Goal: Information Seeking & Learning: Learn about a topic

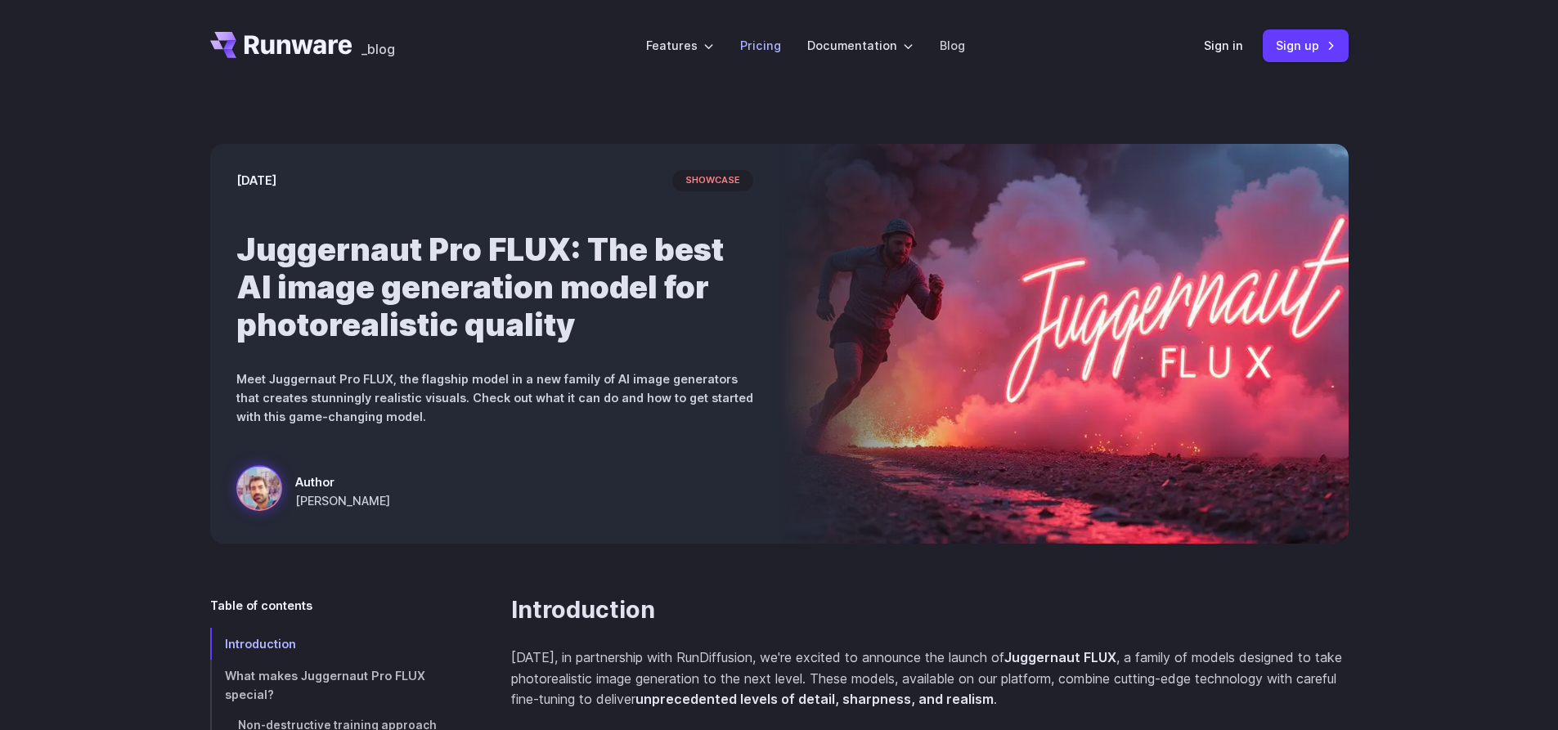
click at [771, 46] on link "Pricing" at bounding box center [760, 45] width 41 height 19
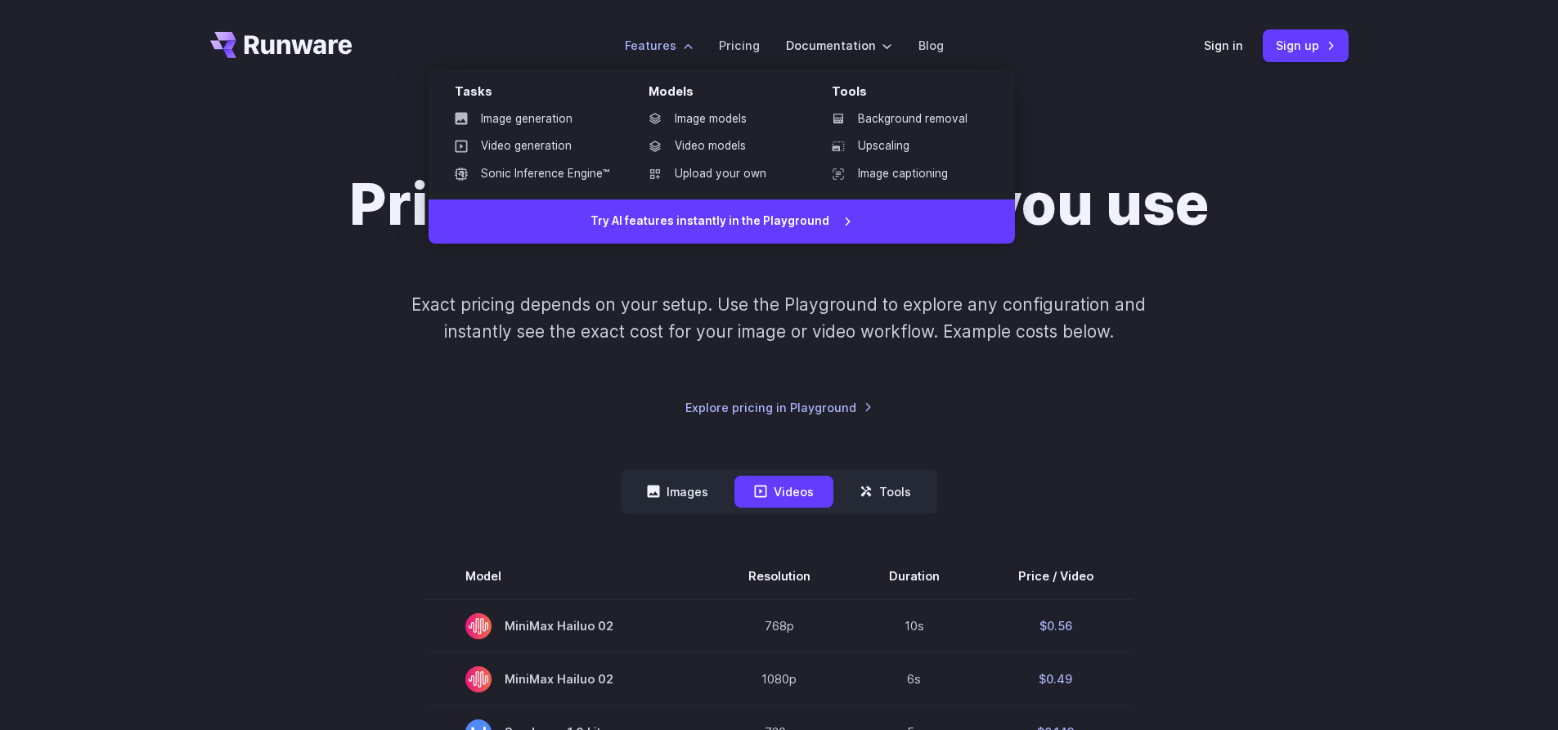
click at [657, 46] on label "Features" at bounding box center [659, 45] width 68 height 19
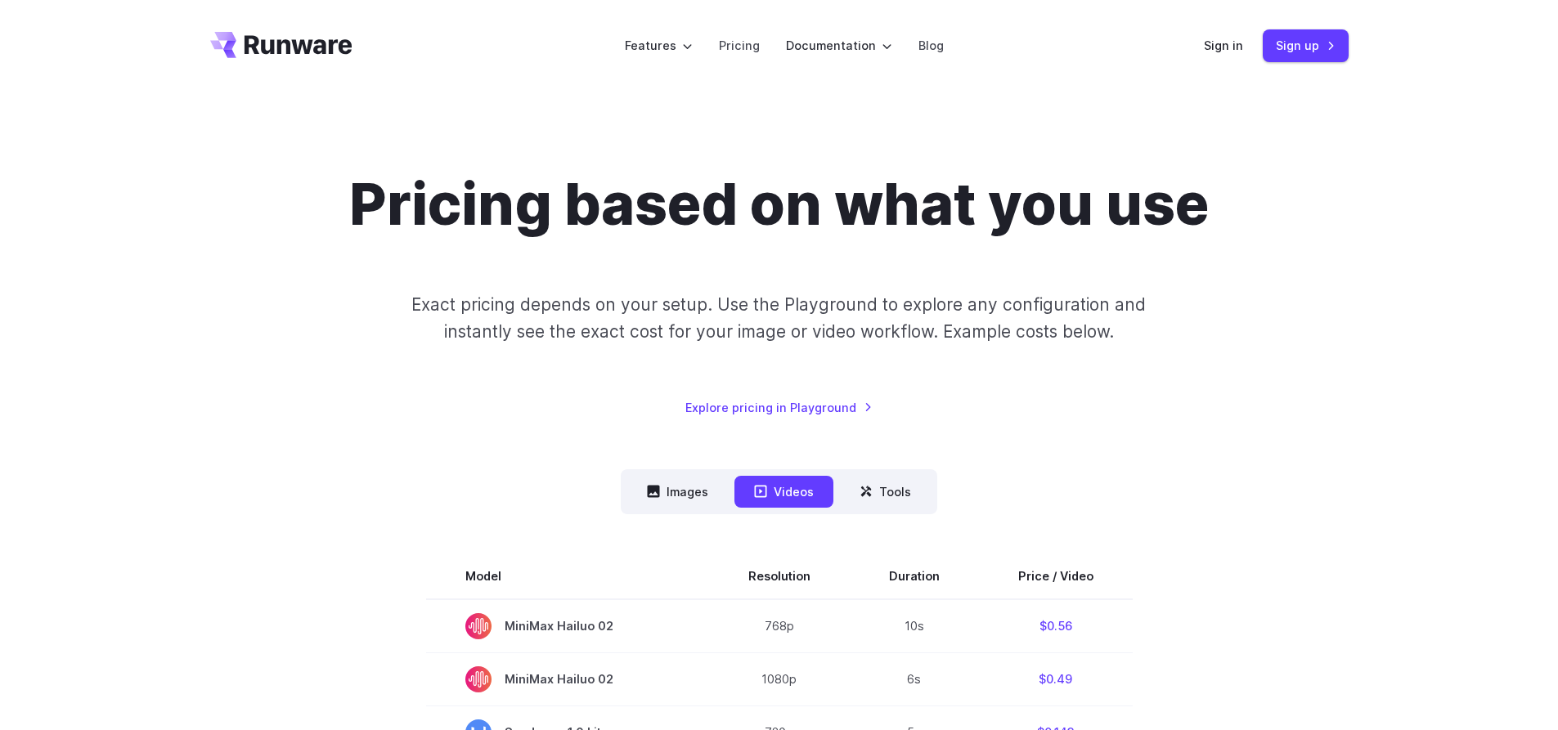
click at [404, 371] on div "Pricing based on what you use Exact pricing depends on your setup. Use the Play…" at bounding box center [779, 293] width 1139 height 247
